Goal: Information Seeking & Learning: Learn about a topic

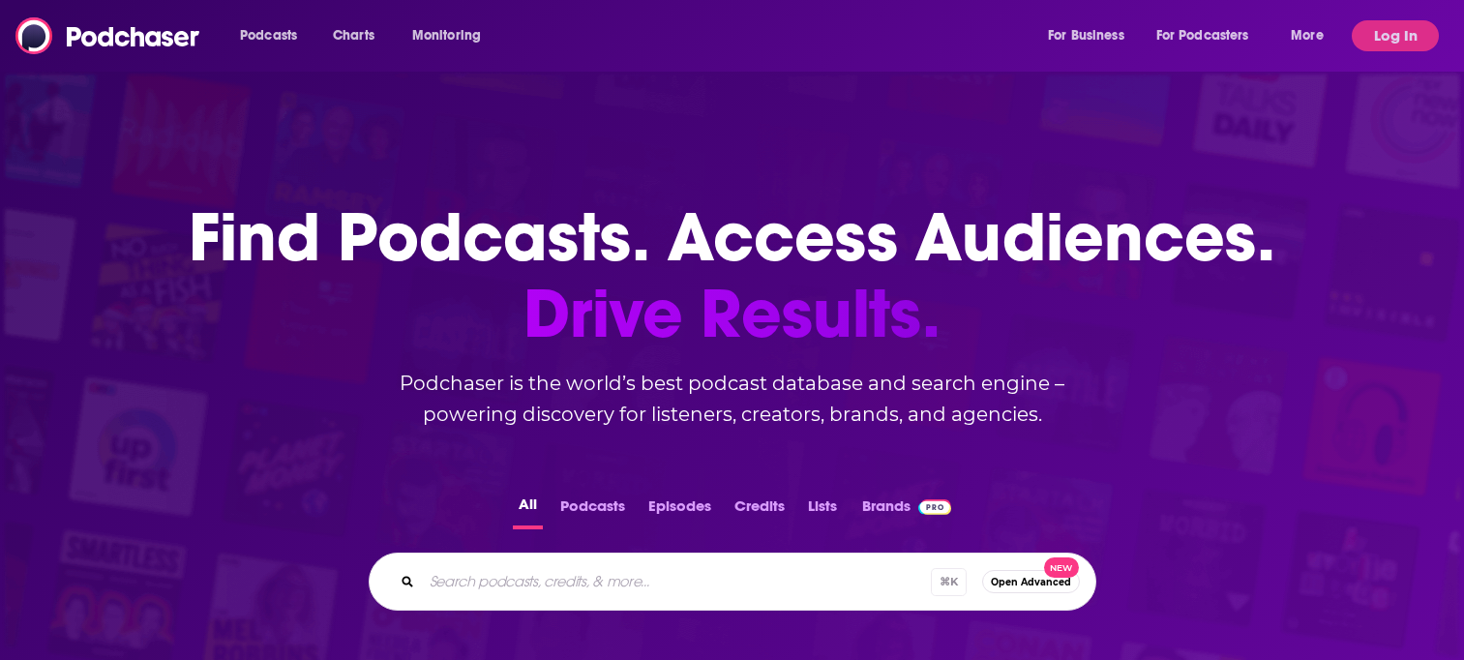
click at [492, 584] on input "Search podcasts, credits, & more..." at bounding box center [676, 581] width 509 height 31
click at [1379, 33] on button "Log In" at bounding box center [1395, 35] width 87 height 31
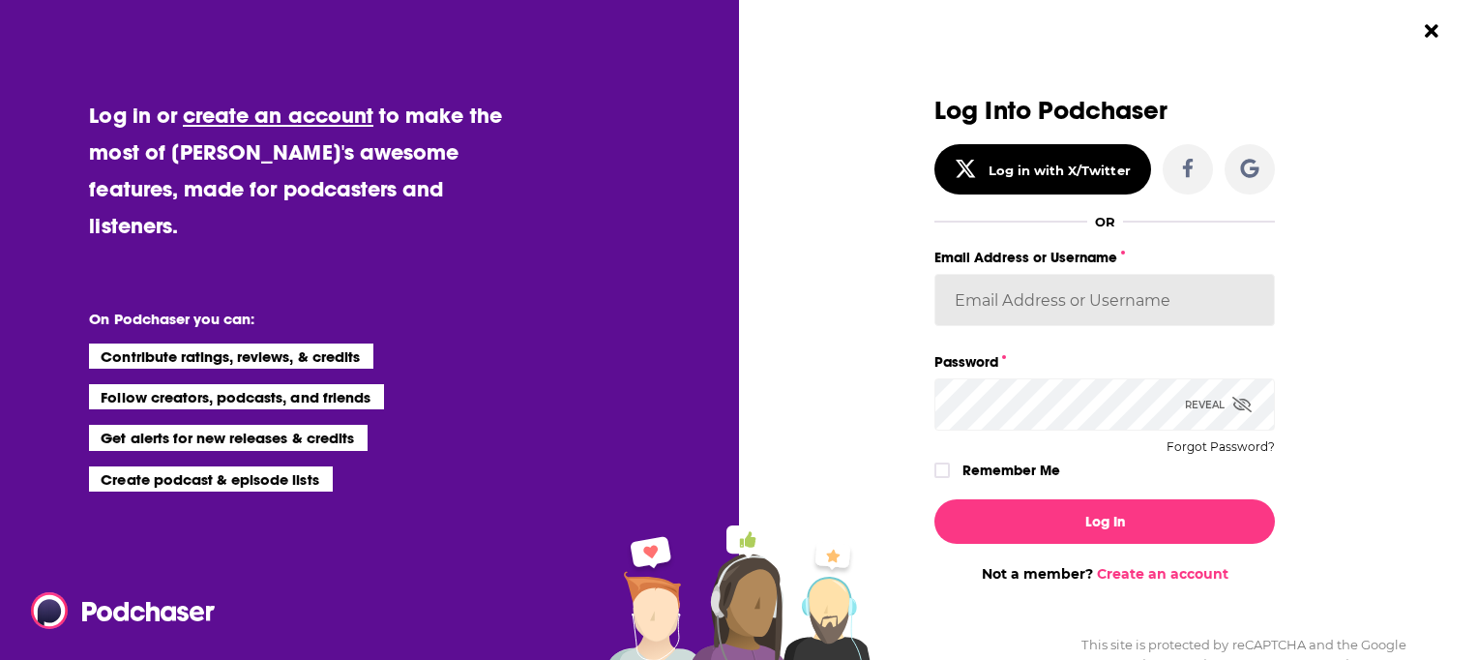
type input "[EMAIL_ADDRESS][DOMAIN_NAME]"
click at [990, 469] on label "Remember Me" at bounding box center [1012, 470] width 98 height 25
click at [948, 479] on input "rememberMe" at bounding box center [943, 479] width 12 height 0
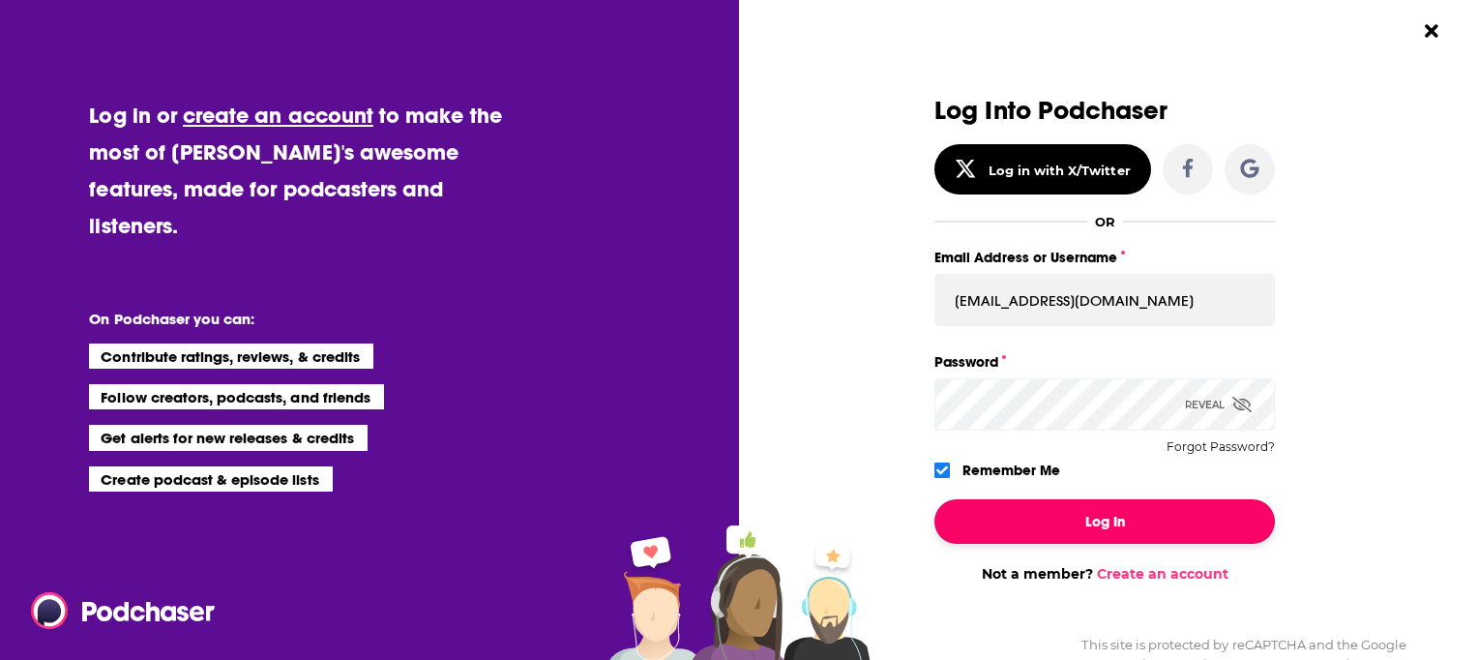
click at [1023, 525] on button "Log In" at bounding box center [1105, 521] width 341 height 45
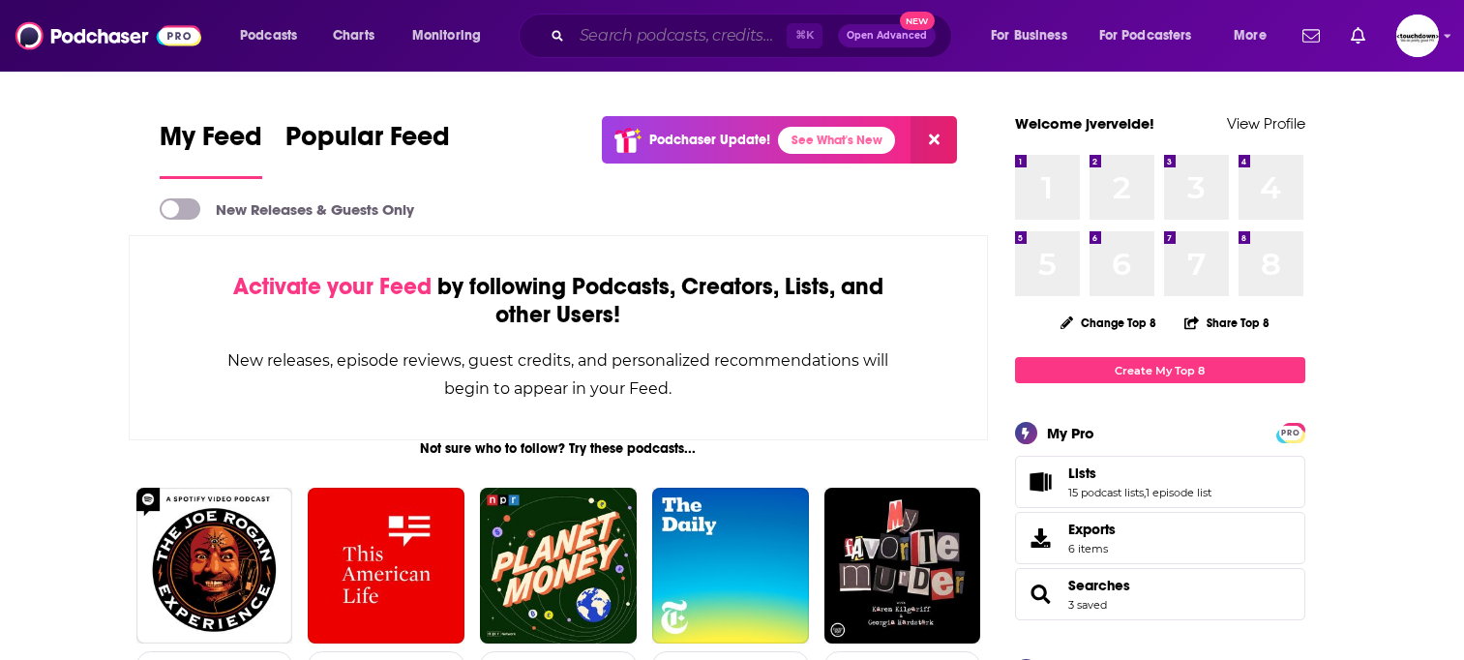
click at [625, 40] on input "Search podcasts, credits, & more..." at bounding box center [679, 35] width 215 height 31
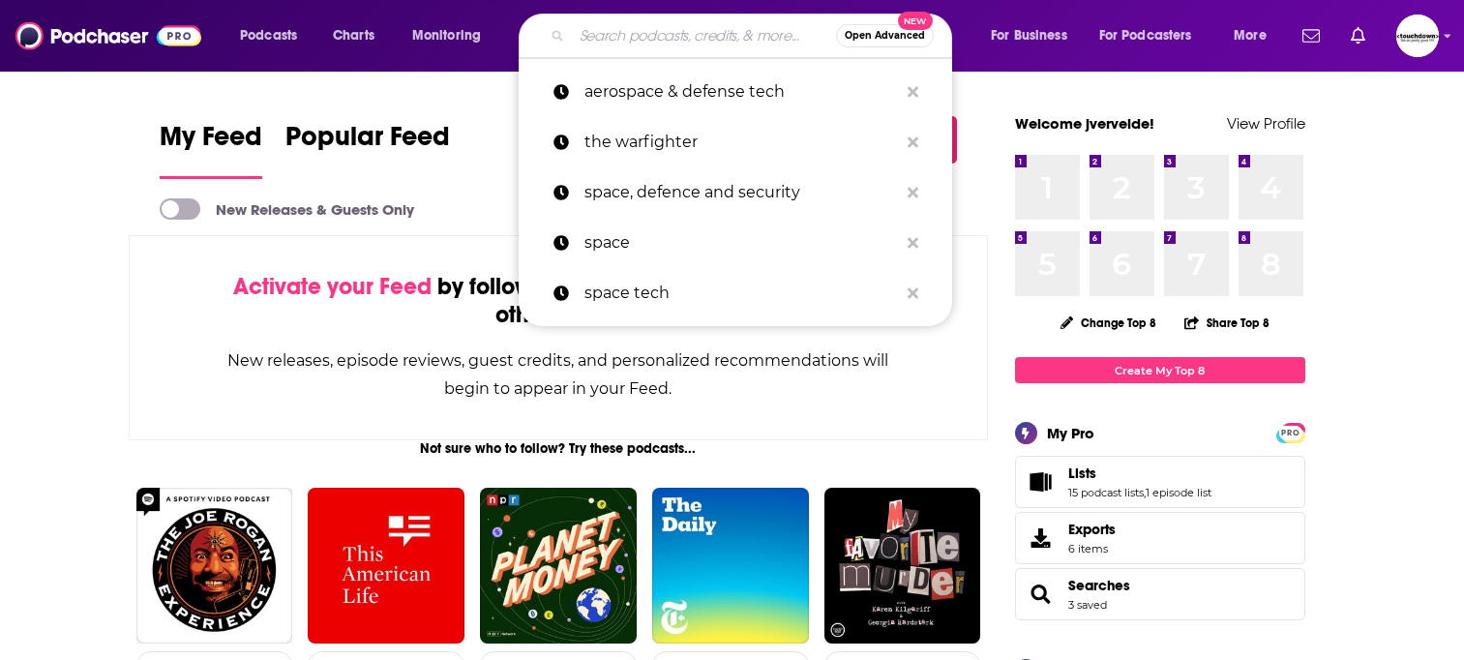
paste input "The Cybersecurity Readiness Podcast"
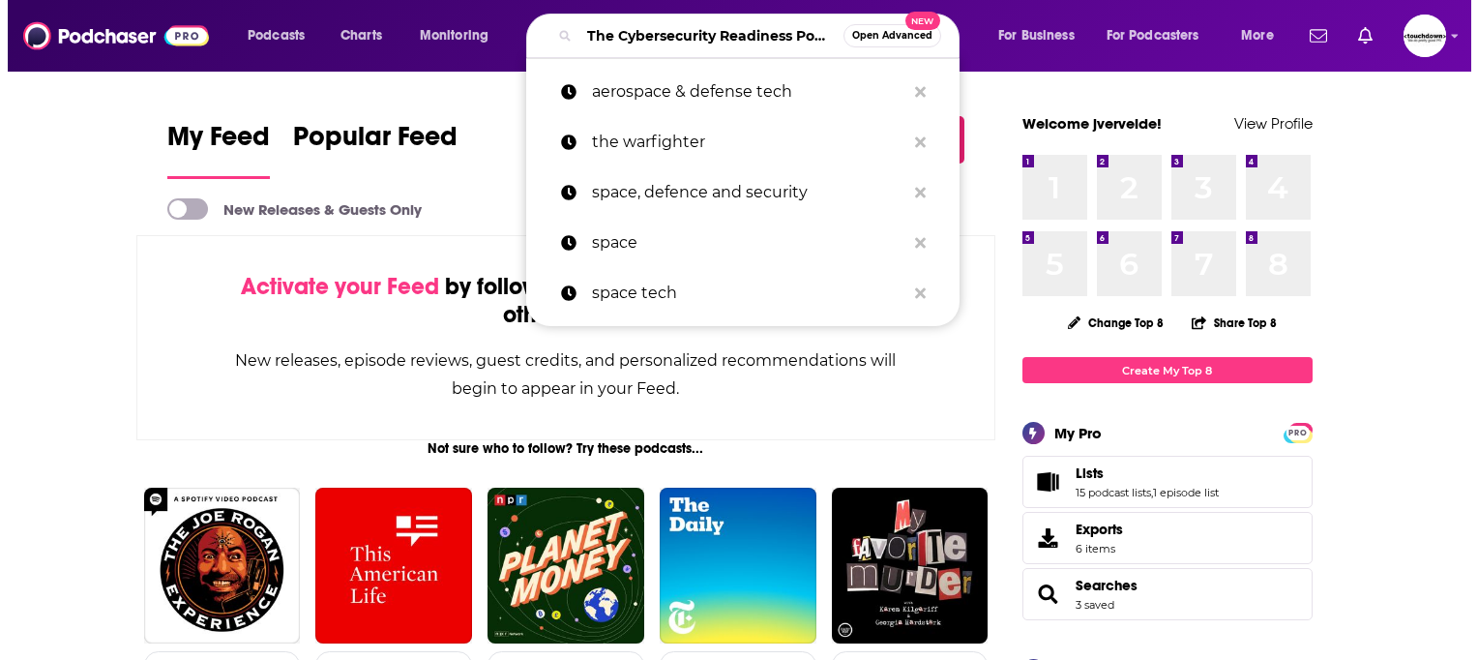
scroll to position [0, 58]
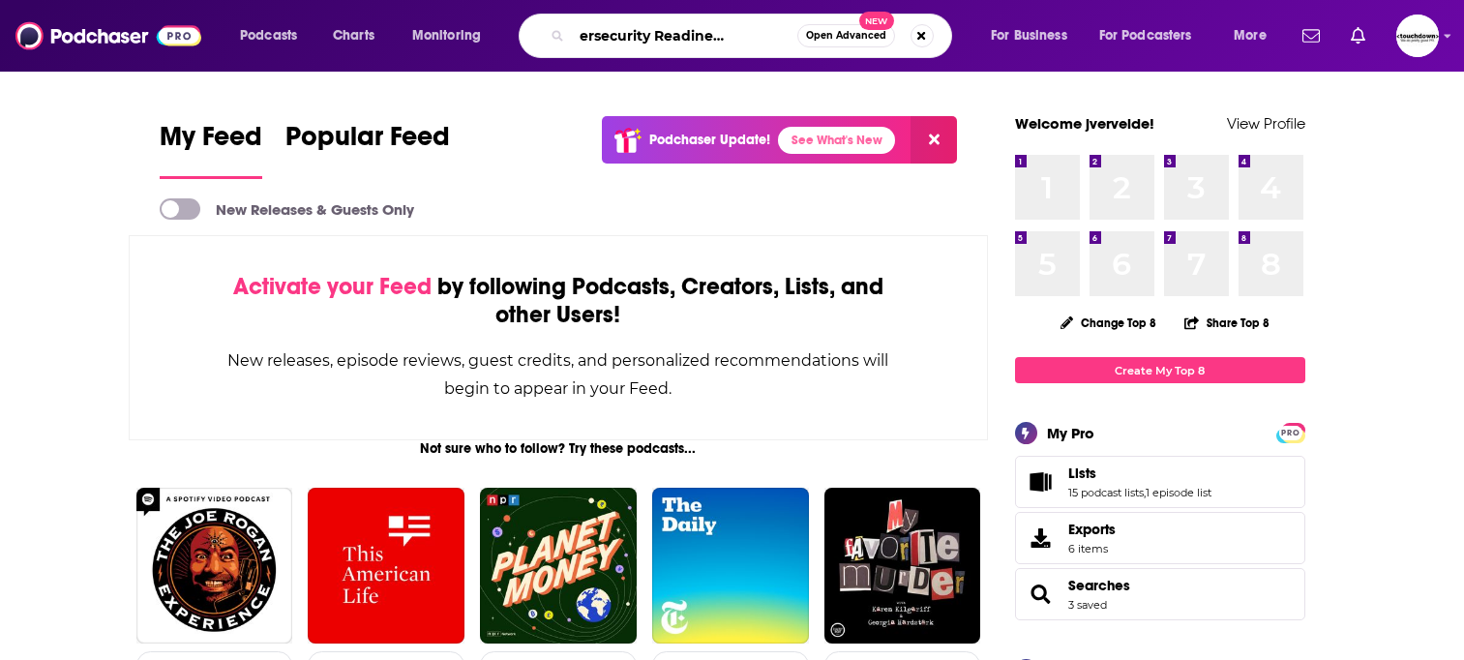
type input "The Cybersecurity Readiness Podcast"
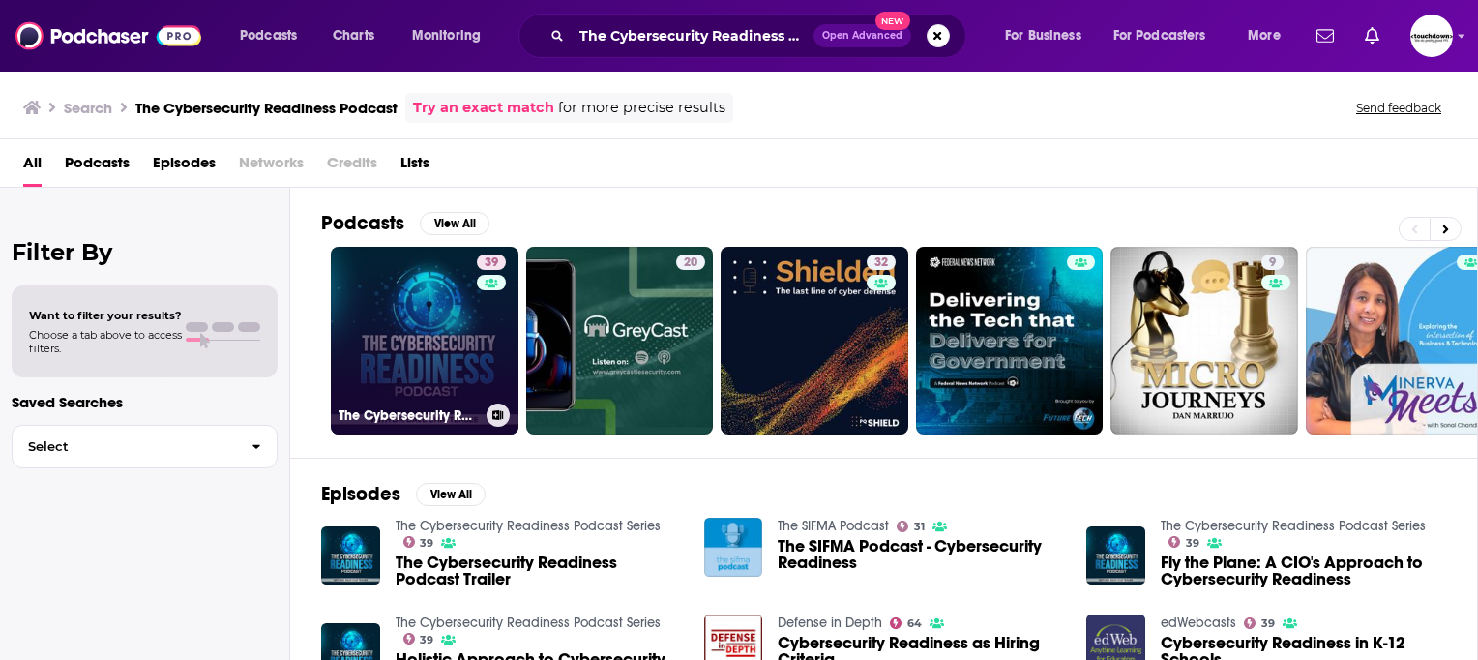
click at [434, 362] on link "39 The Cybersecurity Readiness Podcast Series" at bounding box center [425, 341] width 188 height 188
